Goal: Task Accomplishment & Management: Manage account settings

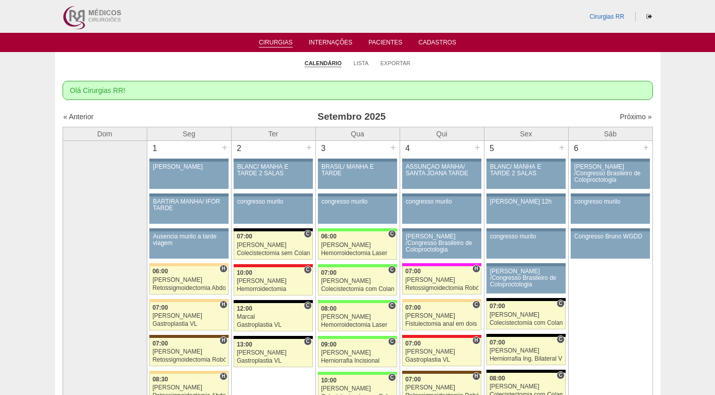
click at [364, 59] on li "Lista" at bounding box center [361, 63] width 15 height 14
click at [364, 63] on link "Lista" at bounding box center [361, 64] width 15 height 8
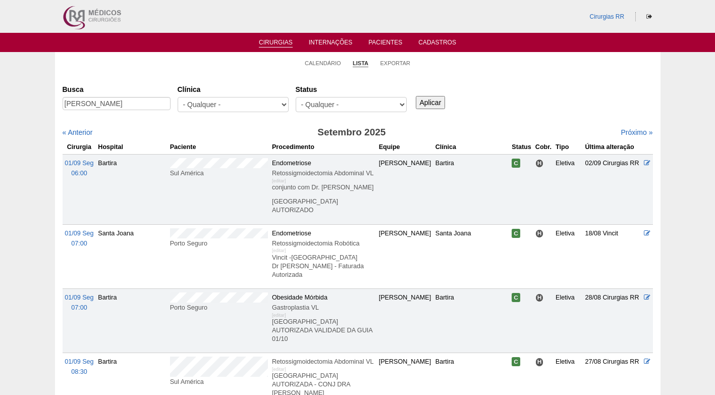
scroll to position [0, 3]
type input "RODNEI MARCELINO MARINHO"
click at [425, 97] on input "Aplicar" at bounding box center [431, 102] width 30 height 13
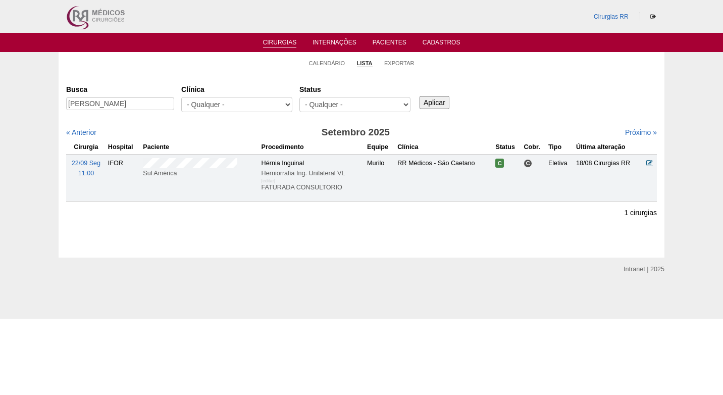
click at [649, 161] on icon at bounding box center [649, 162] width 7 height 7
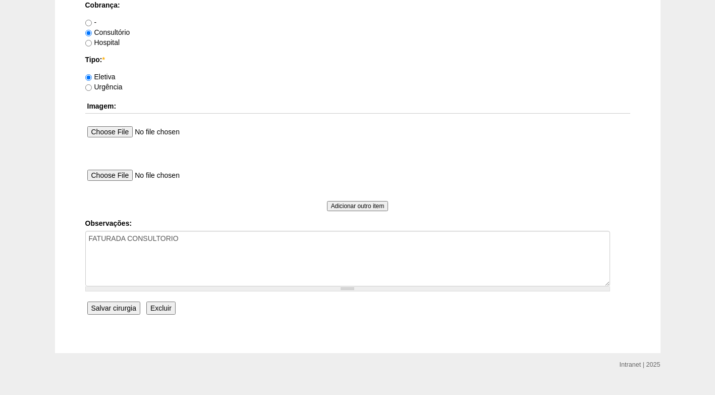
scroll to position [906, 0]
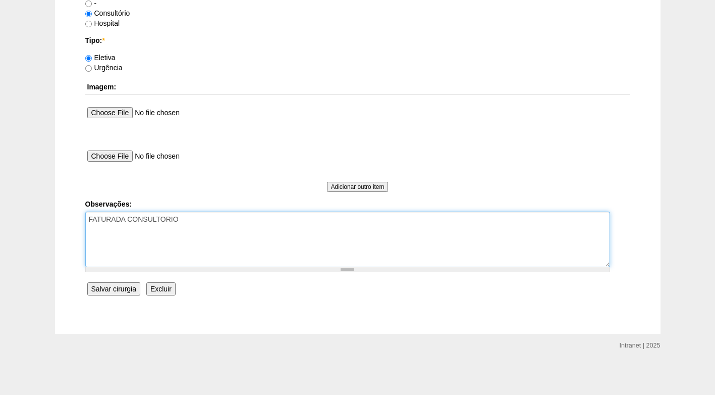
click at [215, 217] on textarea "FATURADA CONSULTORIO" at bounding box center [347, 239] width 525 height 56
type textarea "FATURADA CONSULTORIO AUTORIZADO"
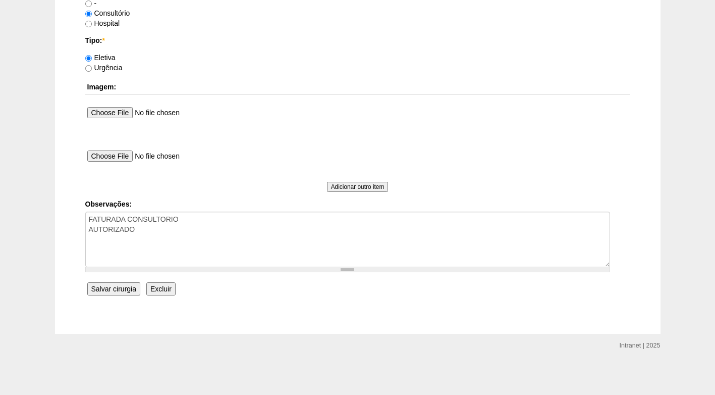
click at [116, 285] on input "Salvar cirurgia" at bounding box center [113, 288] width 53 height 13
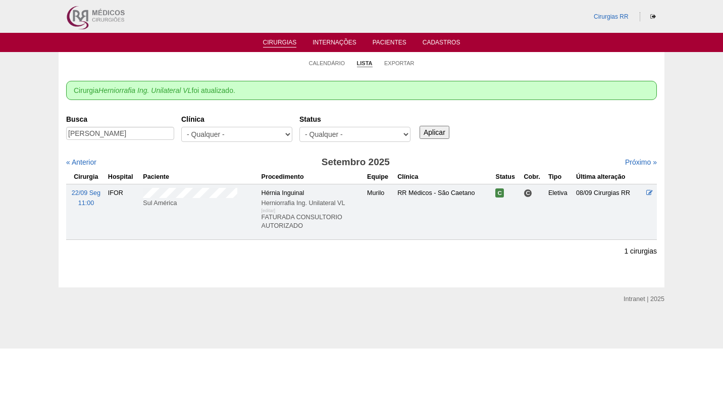
click at [503, 137] on div "Busca [PERSON_NAME] [GEOGRAPHIC_DATA] - Qualquer - 6R Alphaville Assunção Barti…" at bounding box center [361, 129] width 591 height 36
click at [333, 62] on link "Calendário" at bounding box center [327, 64] width 36 height 8
